Goal: Task Accomplishment & Management: Complete application form

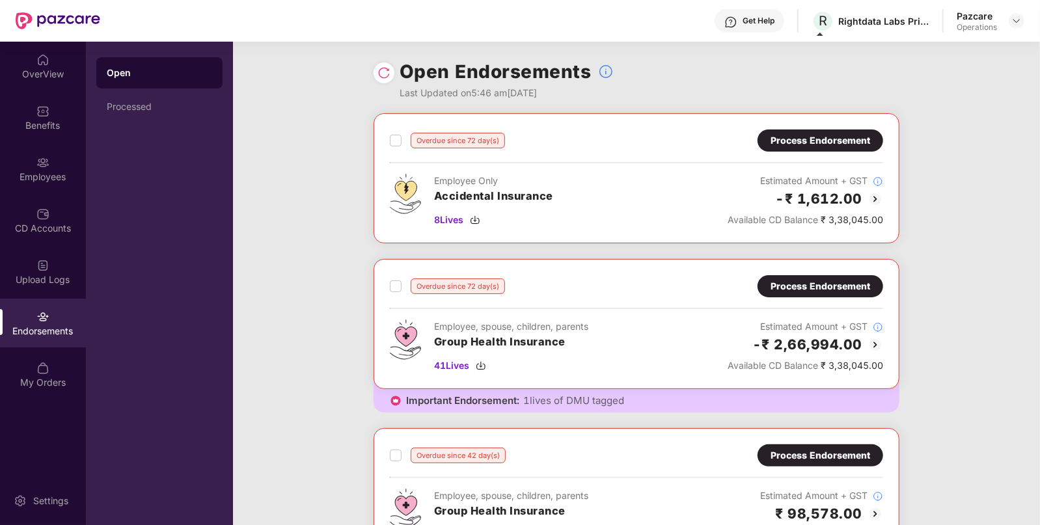
scroll to position [247, 0]
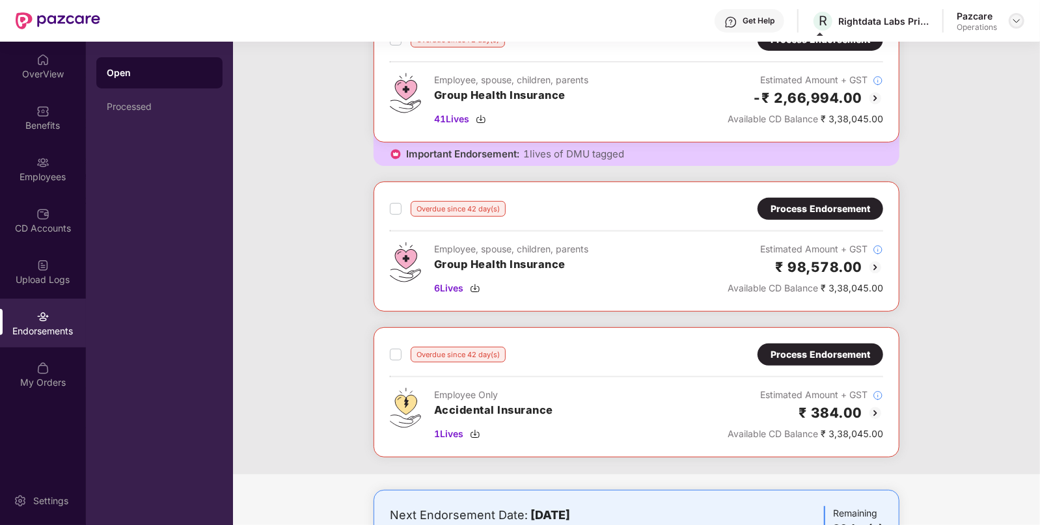
click at [1011, 21] on div at bounding box center [1017, 21] width 16 height 16
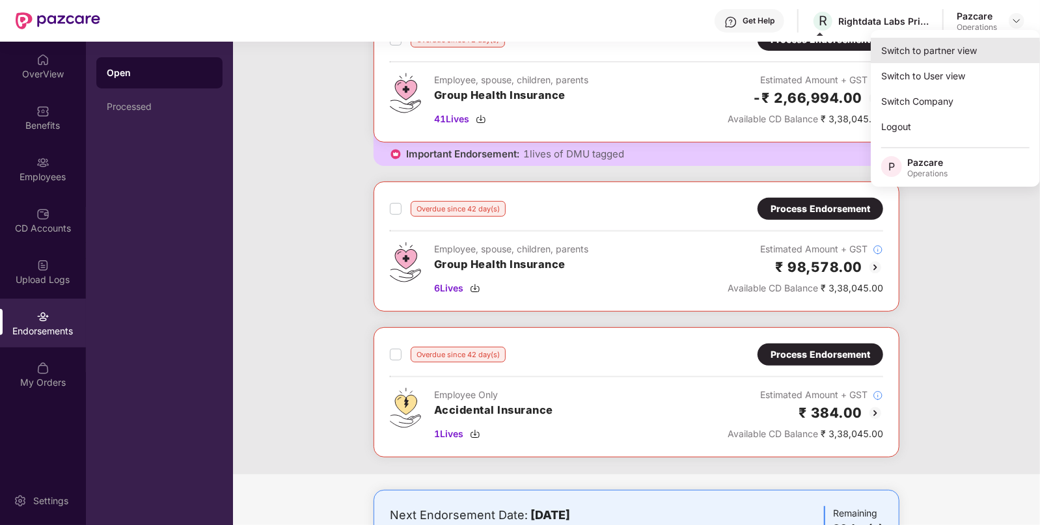
click at [946, 59] on div "Switch to partner view" at bounding box center [955, 50] width 169 height 25
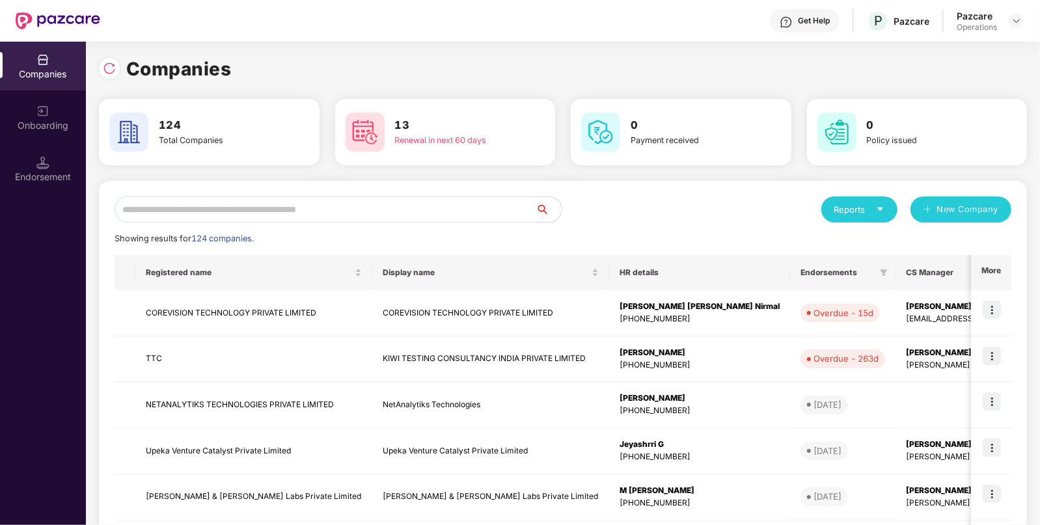
click at [359, 202] on input "text" at bounding box center [325, 210] width 421 height 26
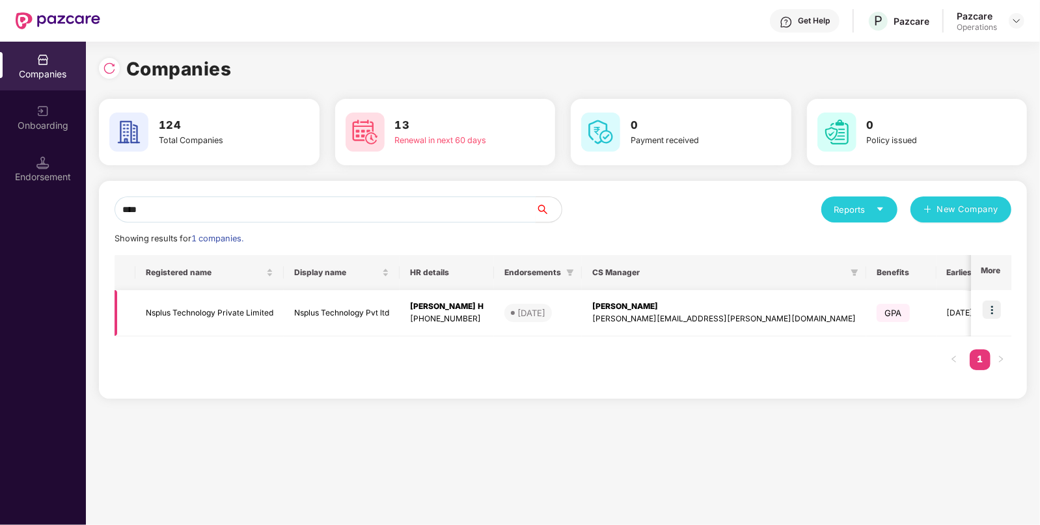
type input "****"
click at [994, 310] on img at bounding box center [992, 310] width 18 height 18
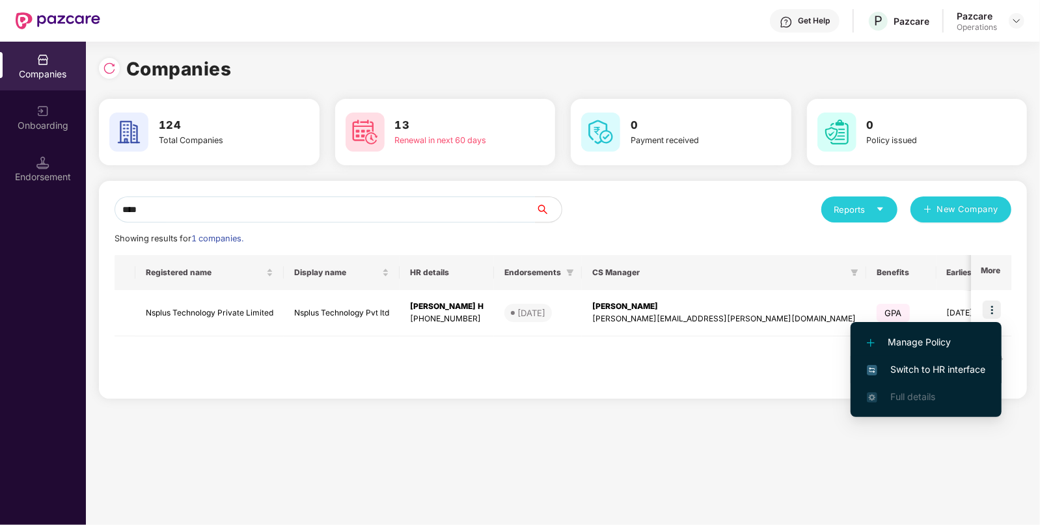
click at [915, 372] on span "Switch to HR interface" at bounding box center [926, 370] width 118 height 14
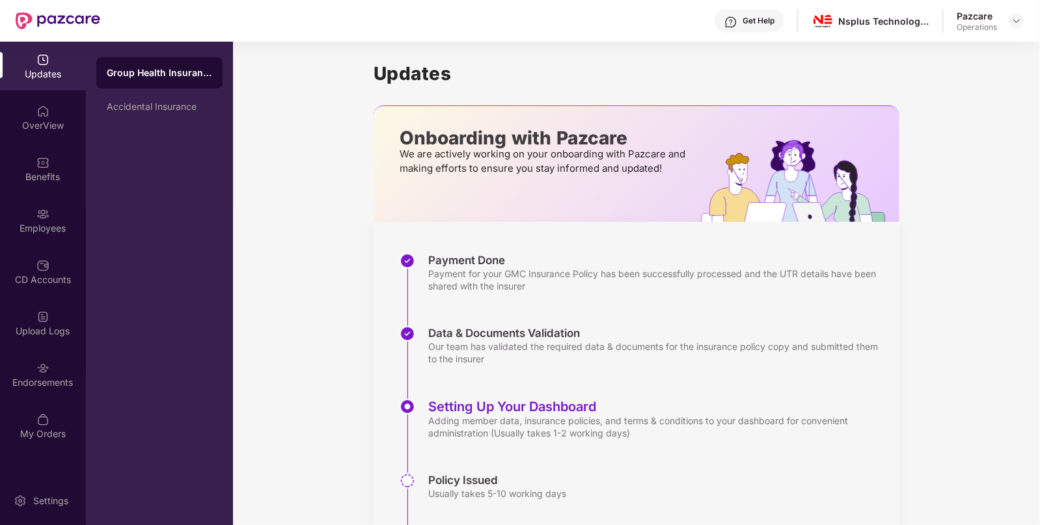
click at [52, 133] on div "OverView" at bounding box center [43, 117] width 86 height 49
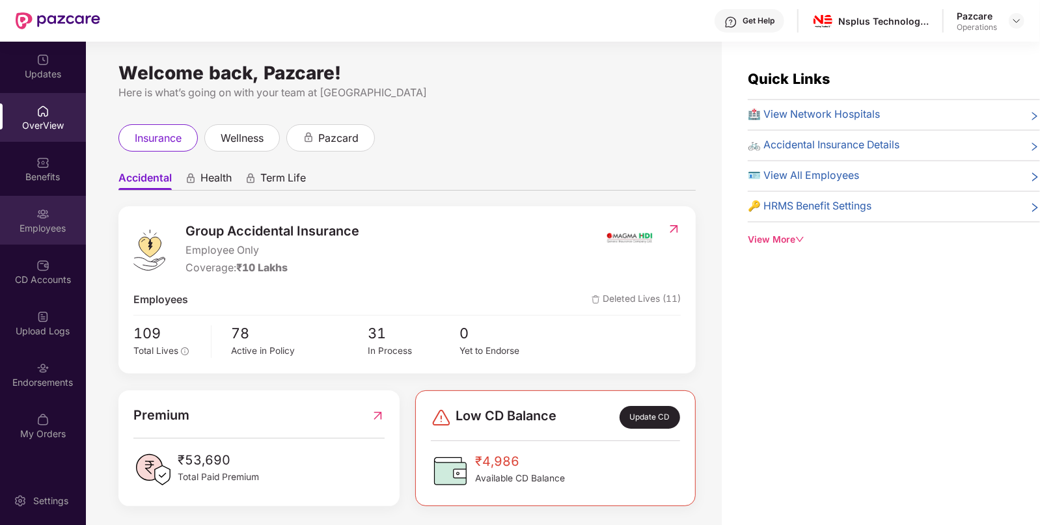
click at [50, 208] on div "Employees" at bounding box center [43, 220] width 86 height 49
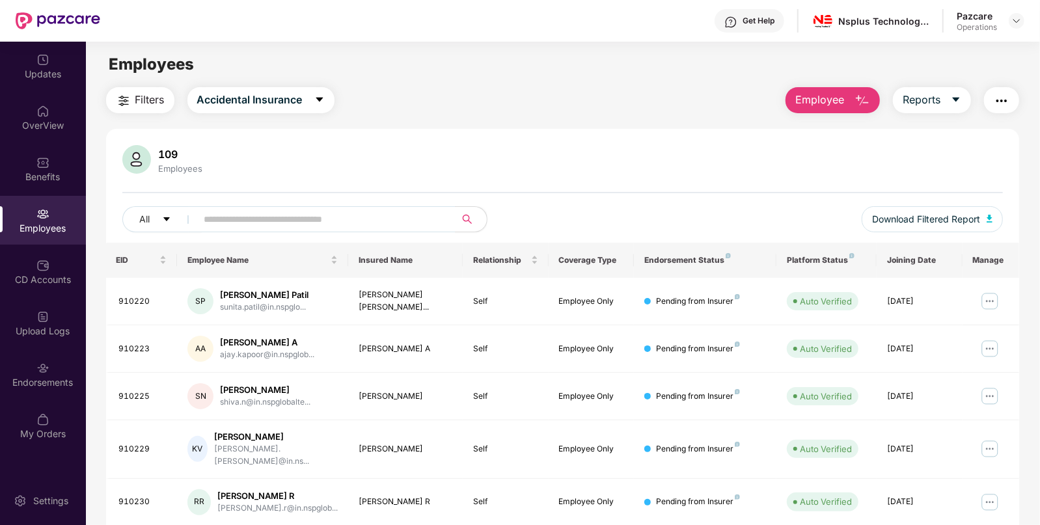
click at [999, 90] on button "button" at bounding box center [1001, 100] width 35 height 26
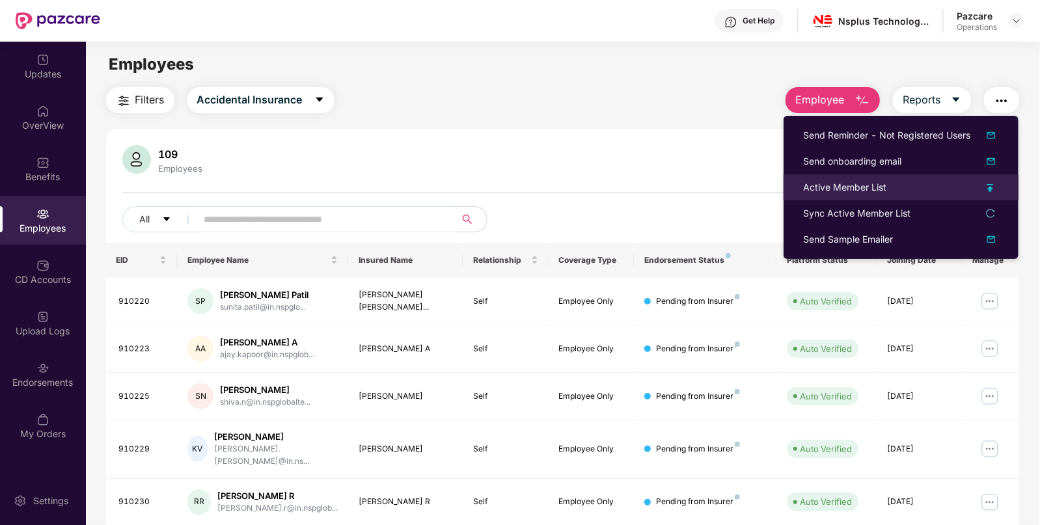
click at [840, 195] on li "Active Member List" at bounding box center [901, 187] width 235 height 26
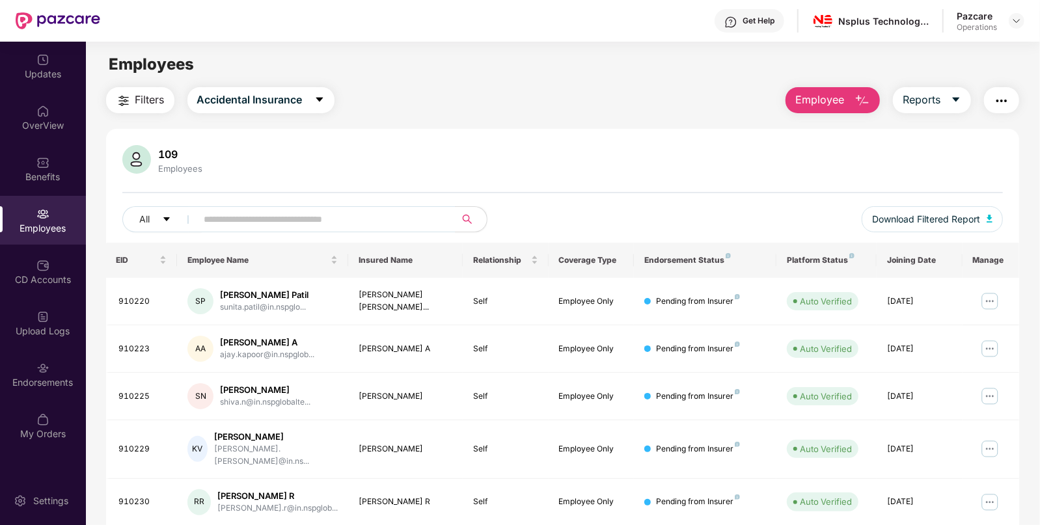
click at [1010, 93] on button "button" at bounding box center [1001, 100] width 35 height 26
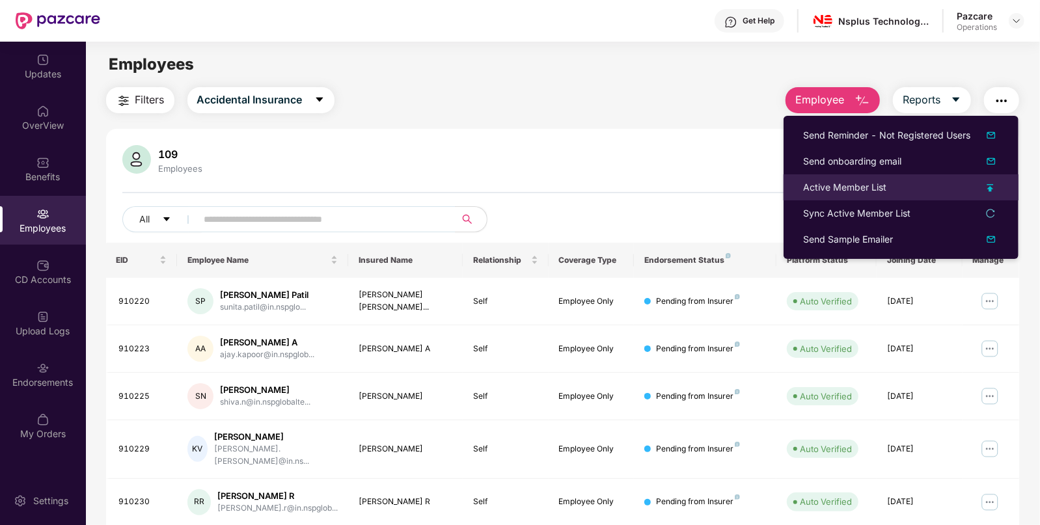
click at [827, 197] on li "Active Member List" at bounding box center [901, 187] width 235 height 26
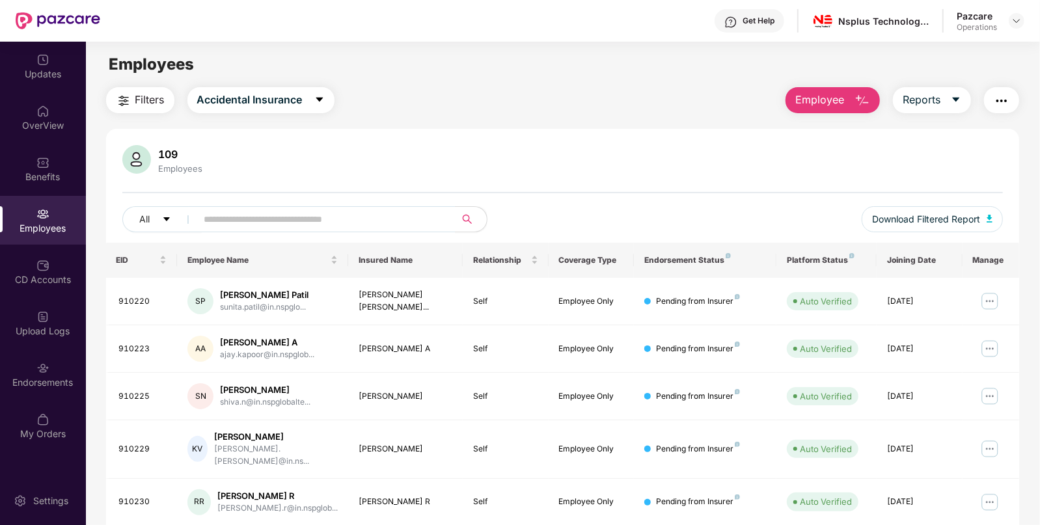
click at [1006, 105] on img "button" at bounding box center [1002, 101] width 16 height 16
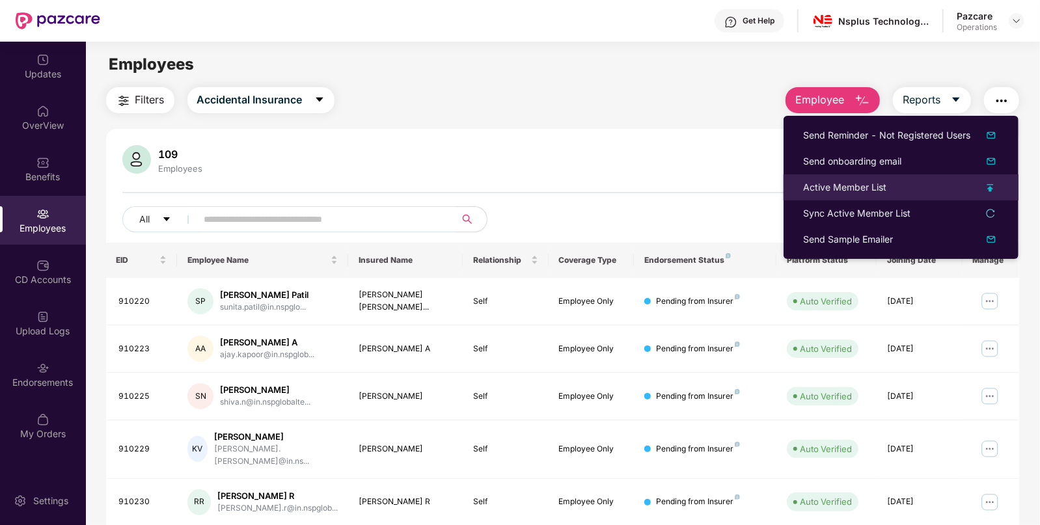
click at [822, 186] on div "Active Member List" at bounding box center [844, 187] width 83 height 14
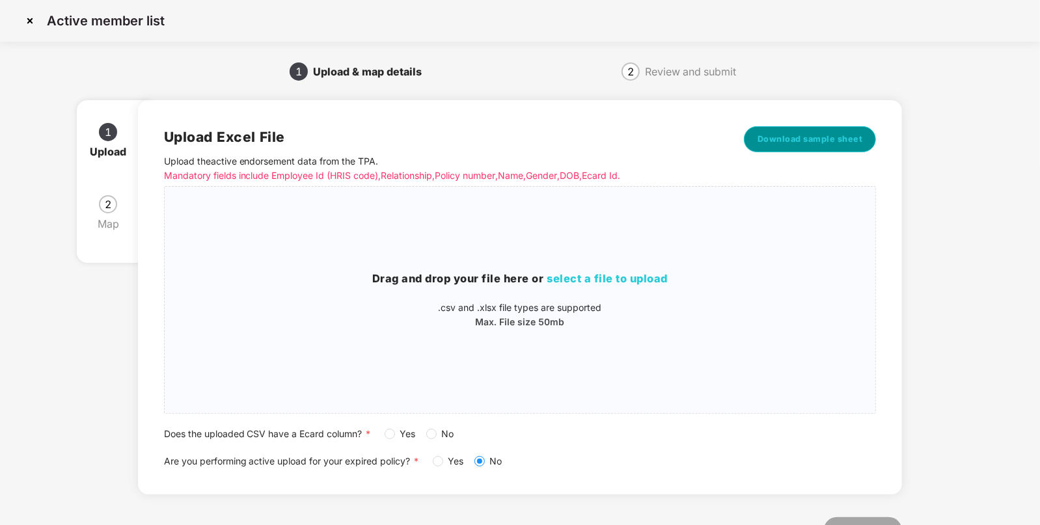
click at [824, 145] on span "Download sample sheet" at bounding box center [810, 139] width 105 height 13
click at [622, 275] on span "select a file to upload" at bounding box center [608, 278] width 121 height 13
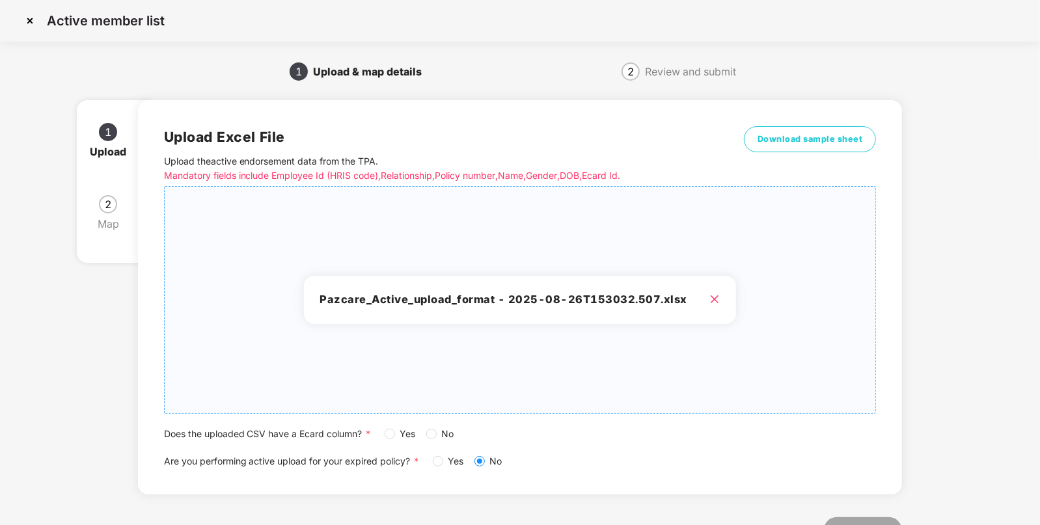
click at [426, 435] on div "Yes No" at bounding box center [425, 434] width 80 height 14
click at [447, 465] on span "Yes" at bounding box center [456, 461] width 26 height 14
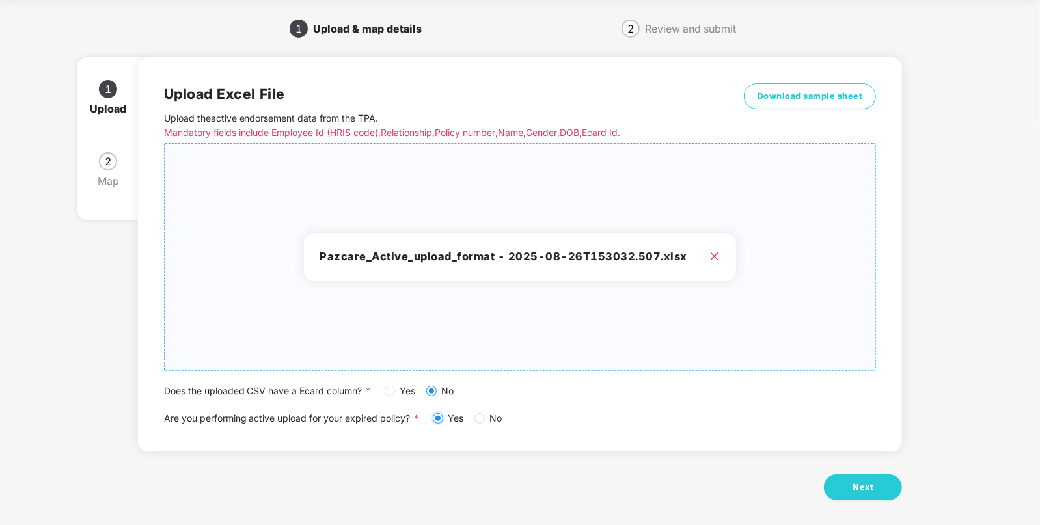
scroll to position [44, 0]
click at [846, 485] on button "Next" at bounding box center [863, 487] width 78 height 26
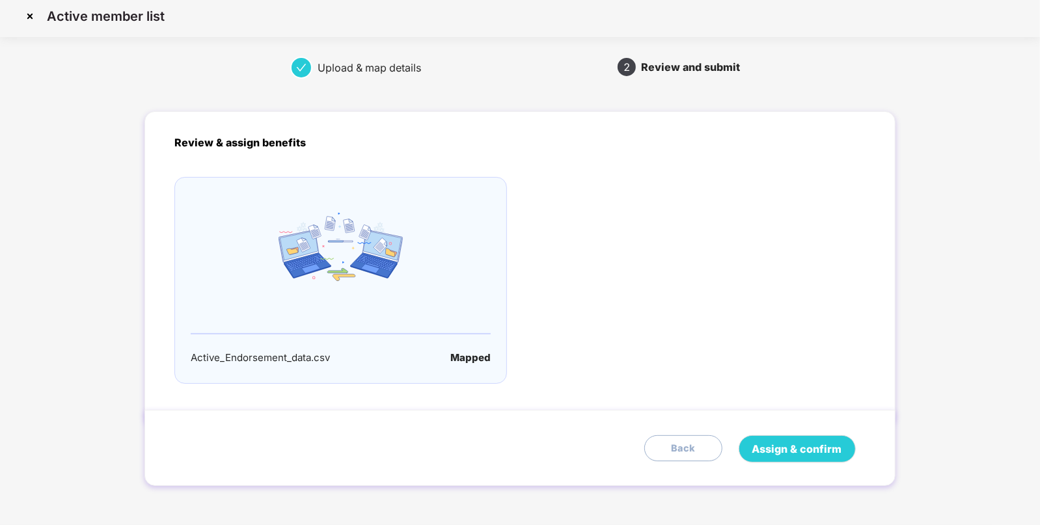
scroll to position [0, 0]
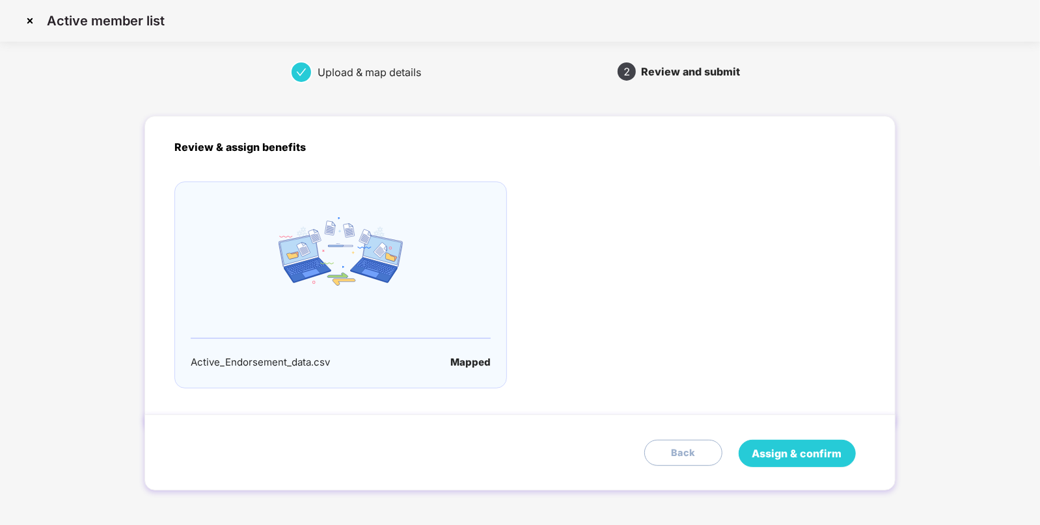
click at [794, 451] on span "Assign & confirm" at bounding box center [798, 454] width 90 height 16
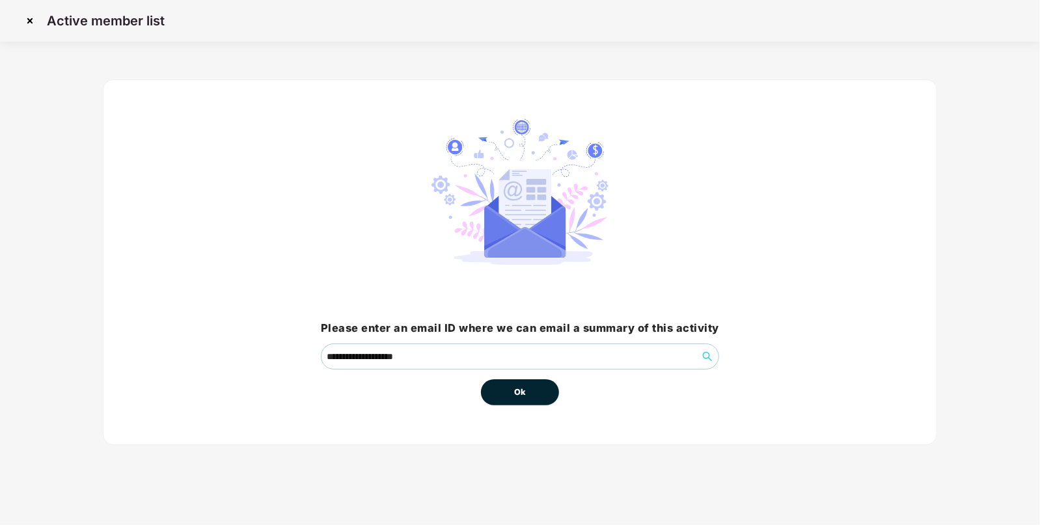
click at [512, 405] on div "**********" at bounding box center [520, 262] width 835 height 366
click at [521, 389] on span "Ok" at bounding box center [520, 392] width 12 height 13
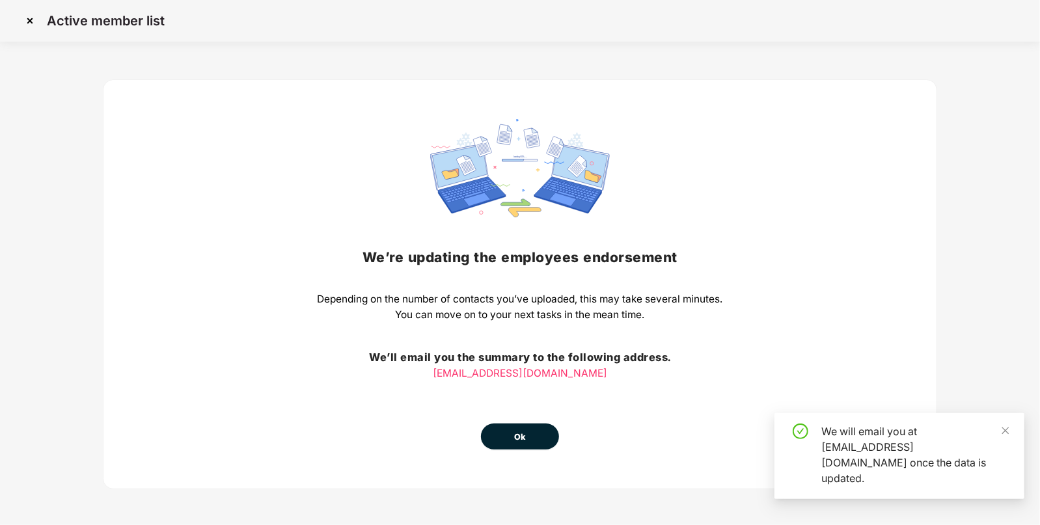
click at [524, 443] on span "Ok" at bounding box center [520, 437] width 12 height 13
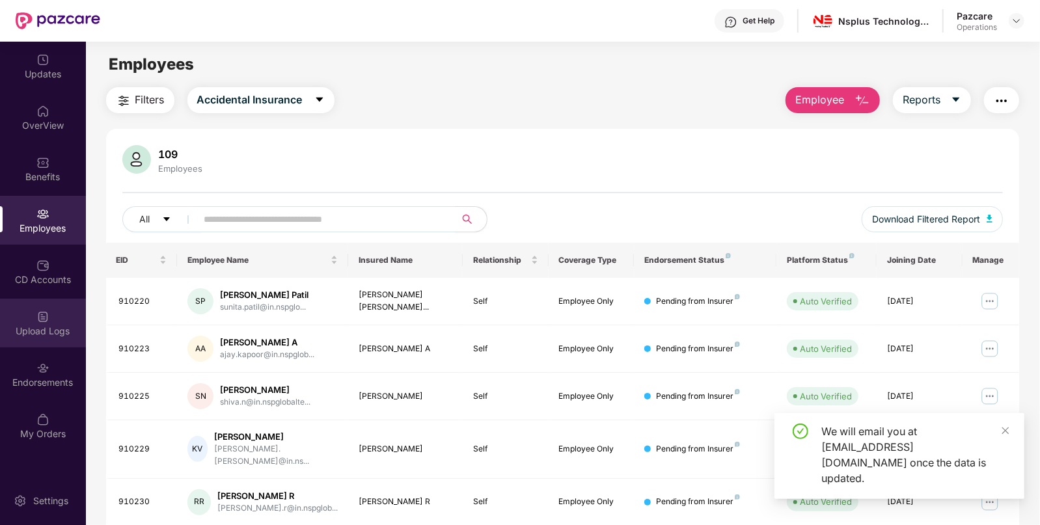
click at [46, 329] on div "Upload Logs" at bounding box center [43, 331] width 86 height 13
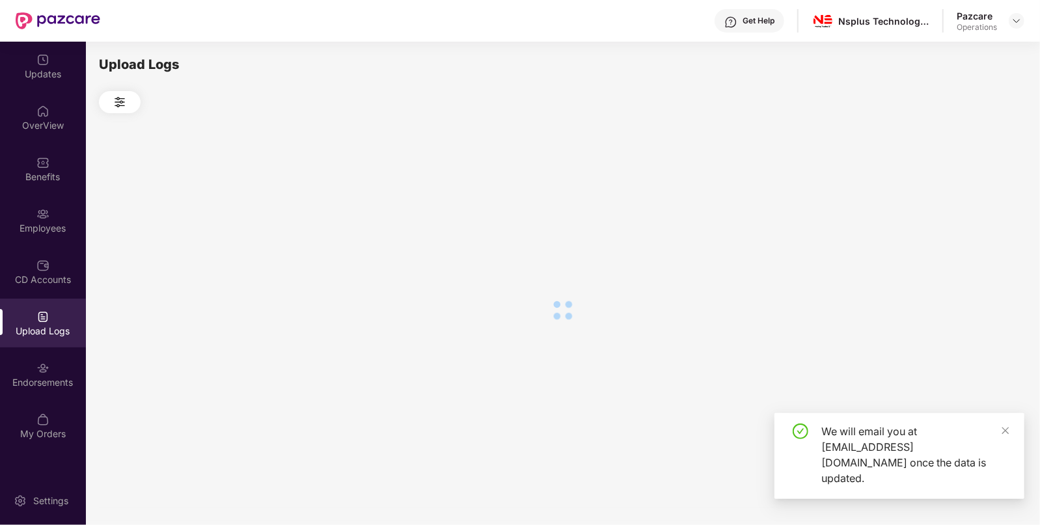
click at [46, 329] on div "Upload Logs" at bounding box center [43, 331] width 86 height 13
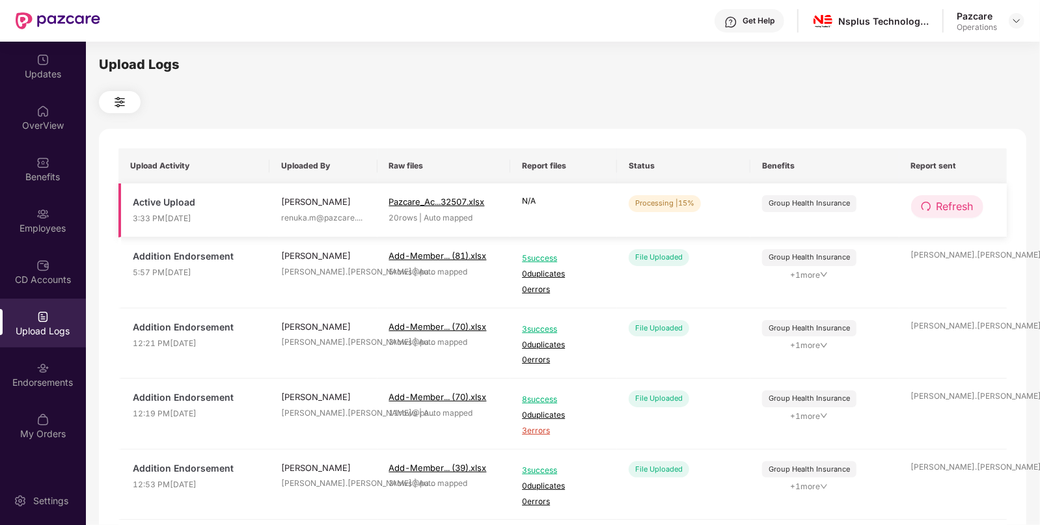
click at [941, 205] on span "Refresh" at bounding box center [955, 207] width 37 height 16
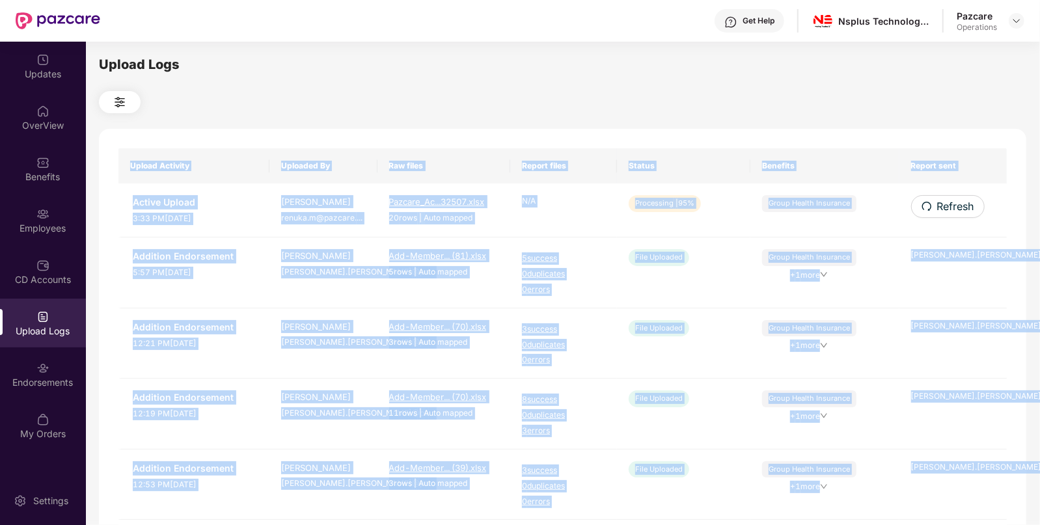
click at [941, 205] on div "Upload Activity Uploaded By Raw files Report files Status Benefits Report sent …" at bounding box center [563, 528] width 928 height 798
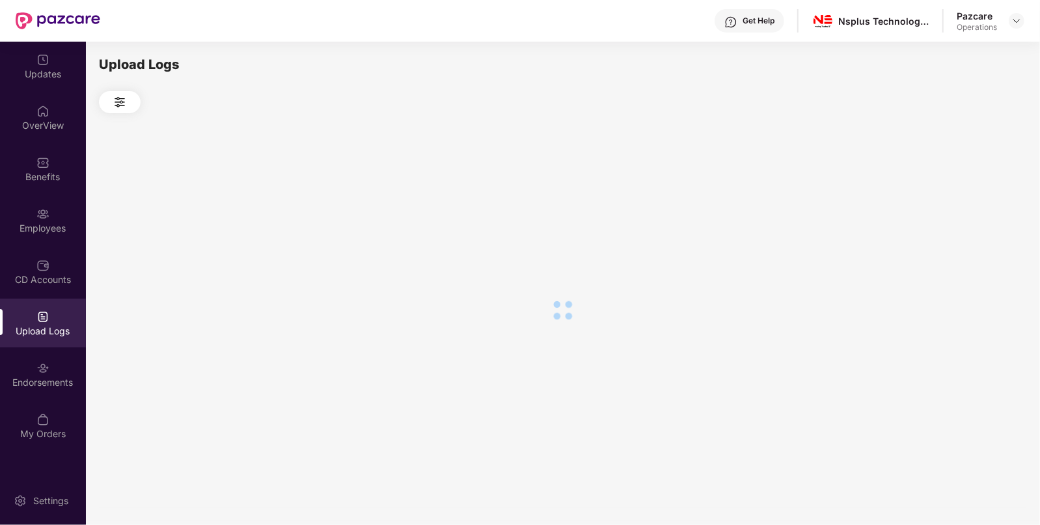
click at [941, 205] on div at bounding box center [563, 310] width 928 height 394
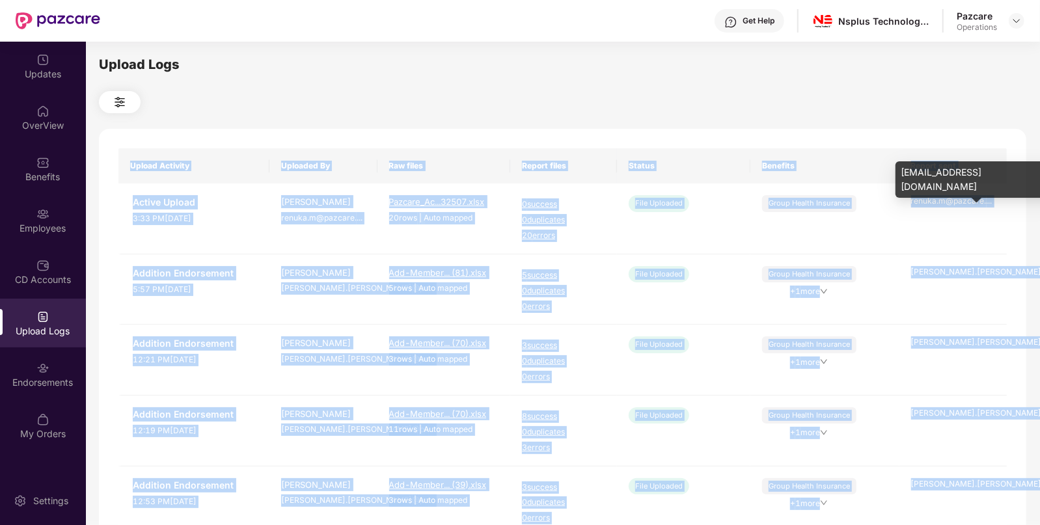
click at [941, 205] on div "renuka.m@pazcare. ..." at bounding box center [953, 201] width 85 height 12
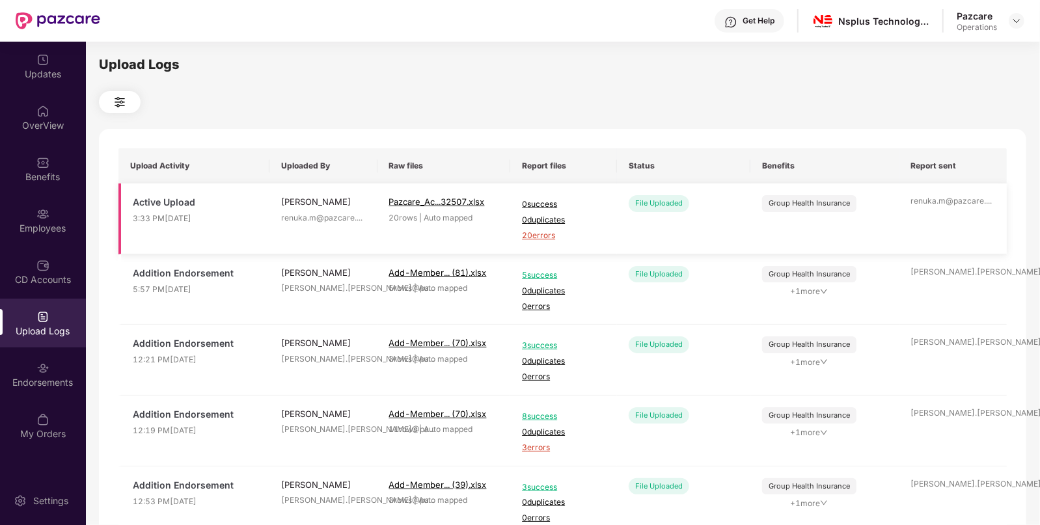
click at [541, 231] on span "20 errors" at bounding box center [563, 236] width 83 height 12
